Goal: Information Seeking & Learning: Learn about a topic

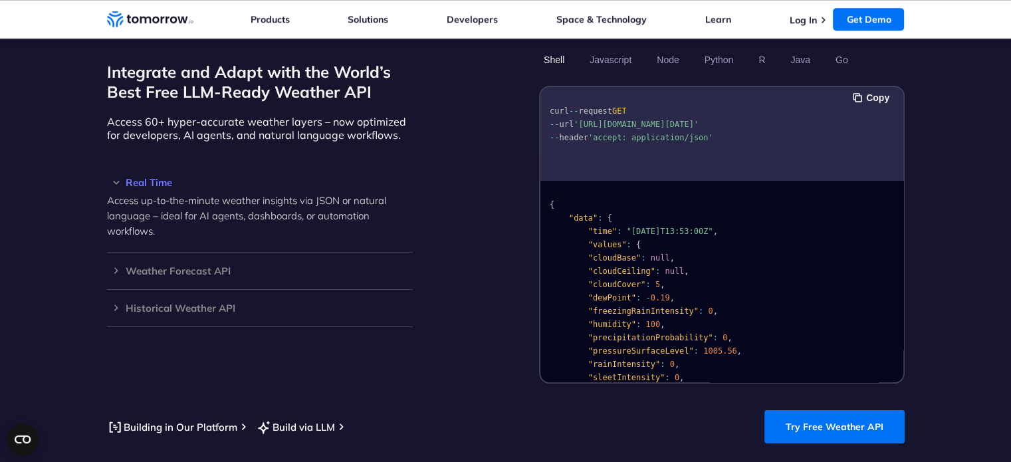
scroll to position [1130, 0]
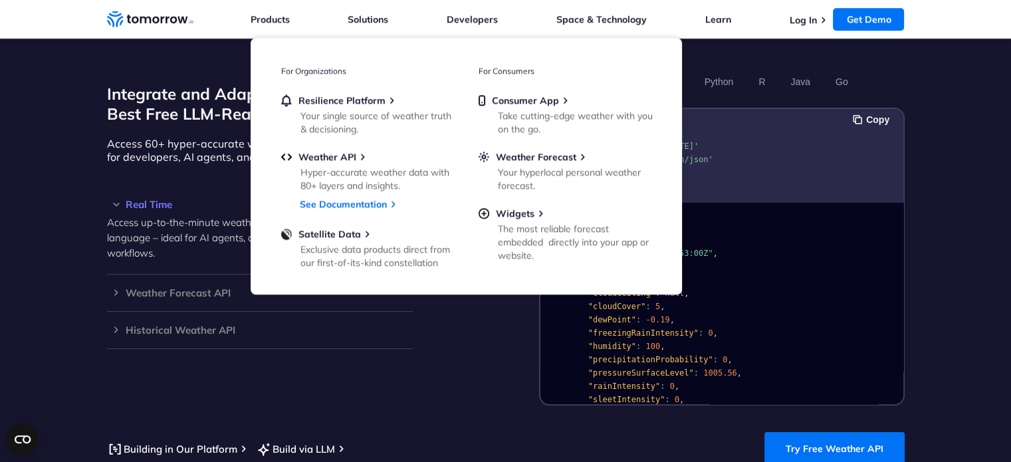
click at [471, 447] on section "Integrate and Adapt with the World’s Best Free LLM-Ready Weather API Access 60+…" at bounding box center [505, 267] width 1011 height 501
click at [431, 379] on div "Integrate and Adapt with the World’s Best Free LLM-Ready Weather API Access 60+…" at bounding box center [506, 237] width 798 height 335
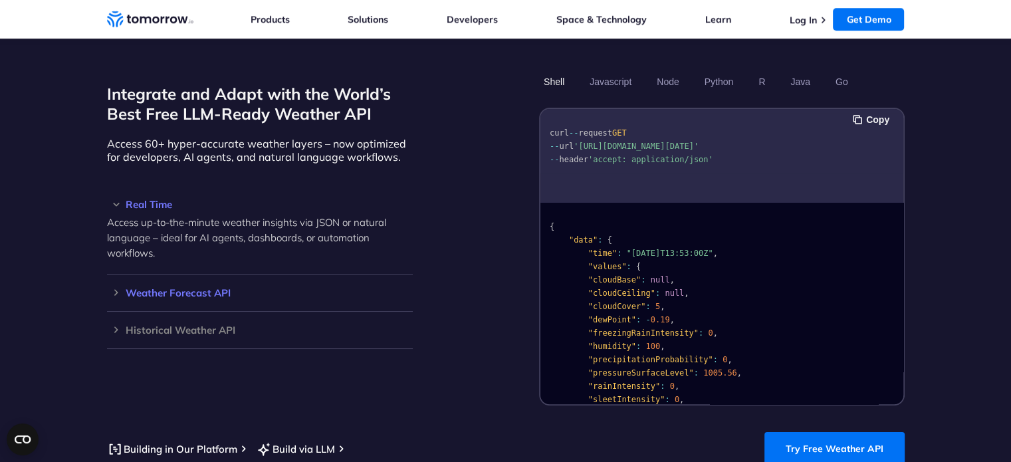
click at [120, 275] on div "Weather Forecast API Access ultra-accurate, hyperlocal data up to 14 days in th…" at bounding box center [260, 293] width 306 height 37
click at [117, 288] on h3 "Weather Forecast API" at bounding box center [260, 293] width 306 height 10
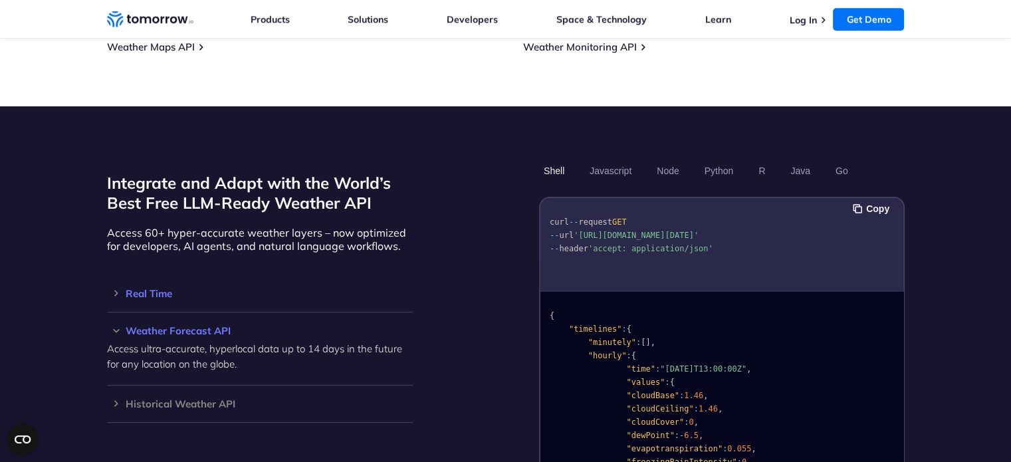
scroll to position [1064, 0]
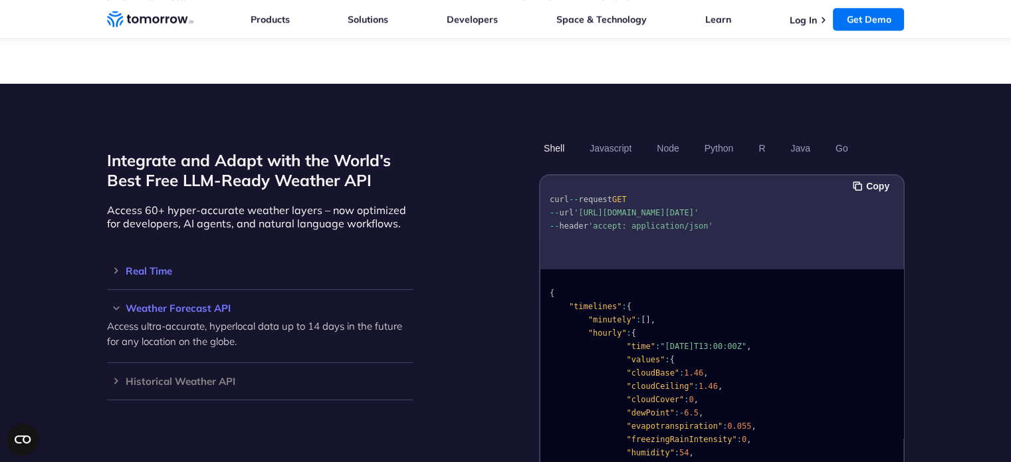
click at [114, 266] on h3 "Real Time" at bounding box center [260, 271] width 306 height 10
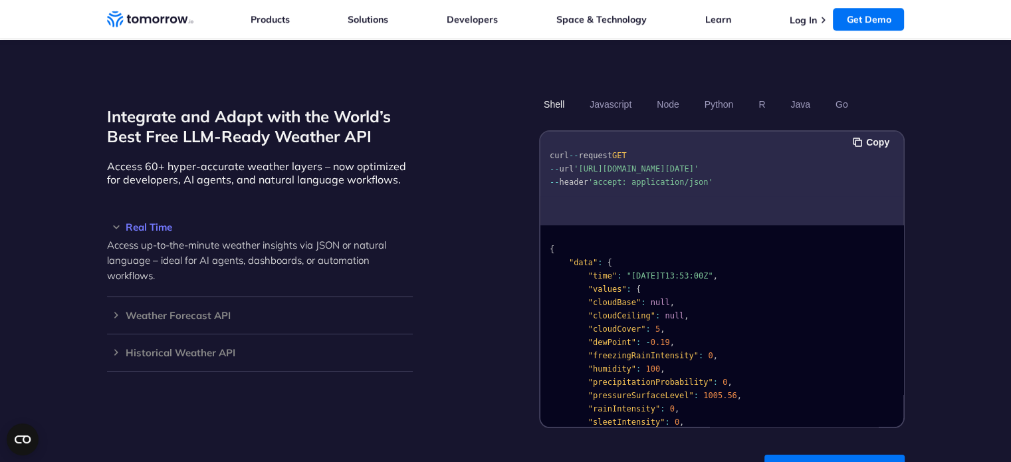
scroll to position [1130, 0]
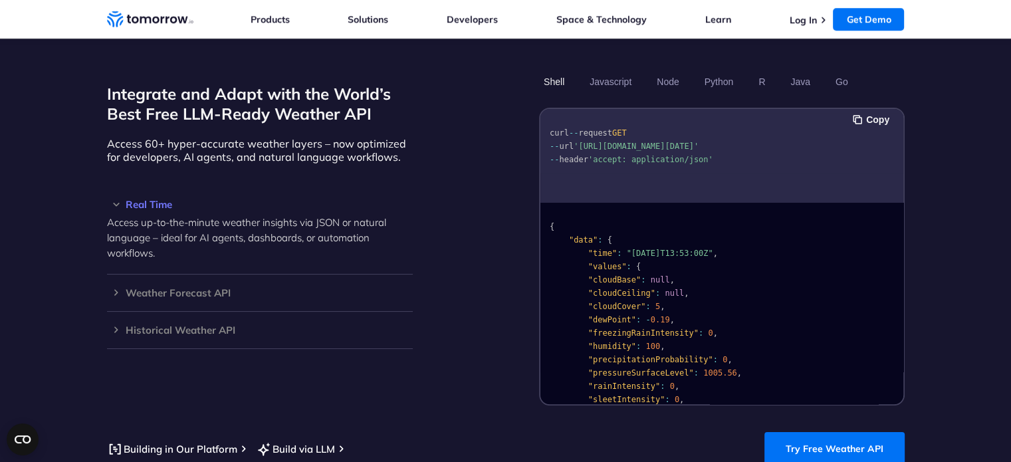
click at [156, 199] on h3 "Real Time" at bounding box center [260, 204] width 306 height 10
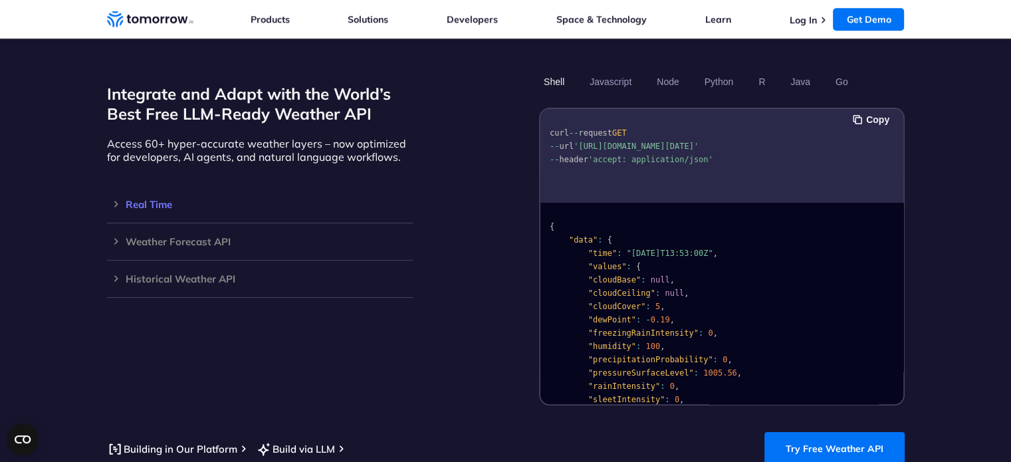
click at [150, 199] on h3 "Real Time" at bounding box center [260, 204] width 306 height 10
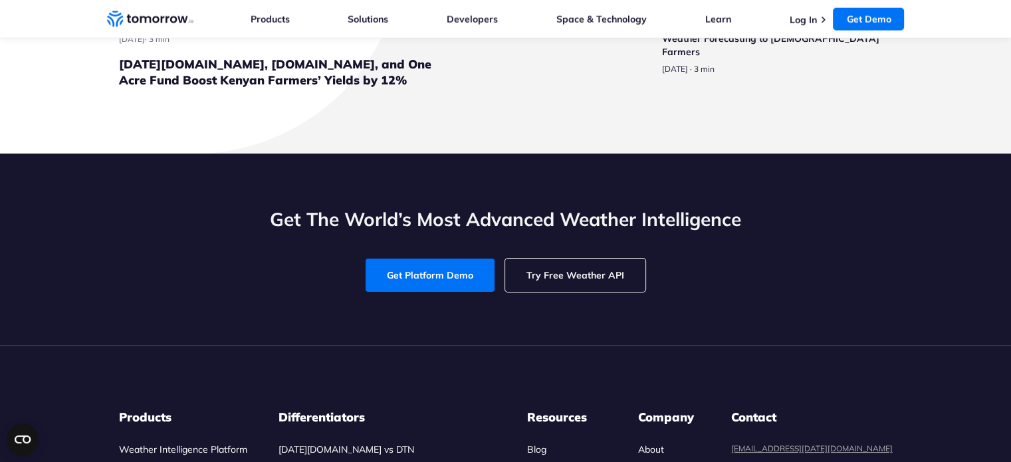
scroll to position [3257, 0]
